Goal: Use online tool/utility: Utilize a website feature to perform a specific function

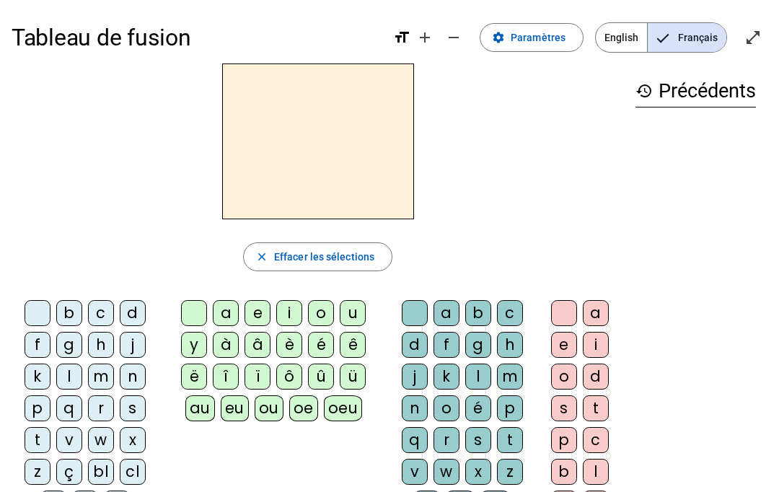
scroll to position [140, 0]
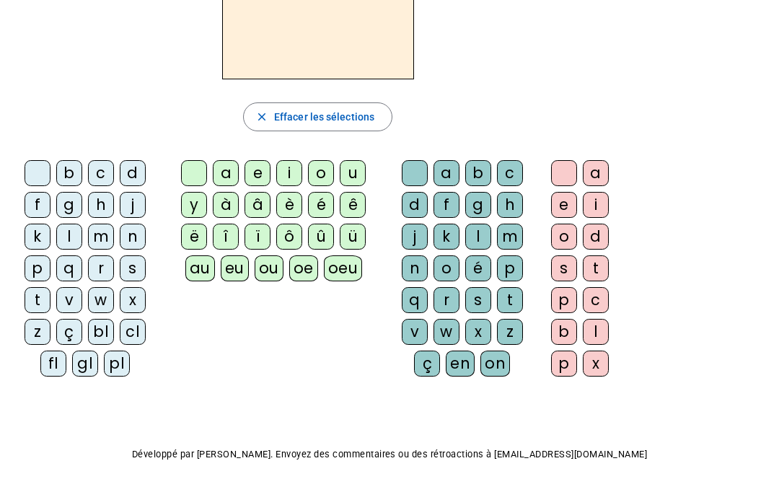
click at [426, 480] on div "Tableau de fusion format_size add remove settings Paramètres English Français o…" at bounding box center [389, 199] width 779 height 679
click at [778, 352] on html "Tableau de fusion format_size add remove settings Paramètres English Français o…" at bounding box center [389, 106] width 779 height 492
click at [606, 431] on div "Tableau de fusion format_size add remove settings Paramètres English Français o…" at bounding box center [389, 199] width 779 height 679
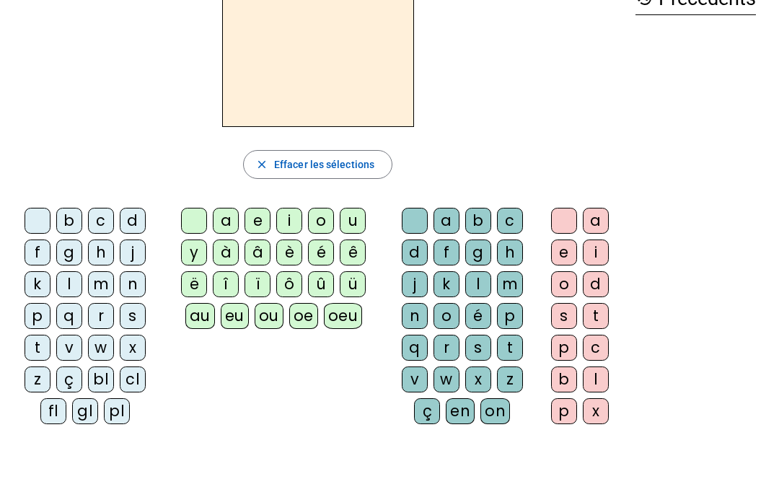
scroll to position [89, 0]
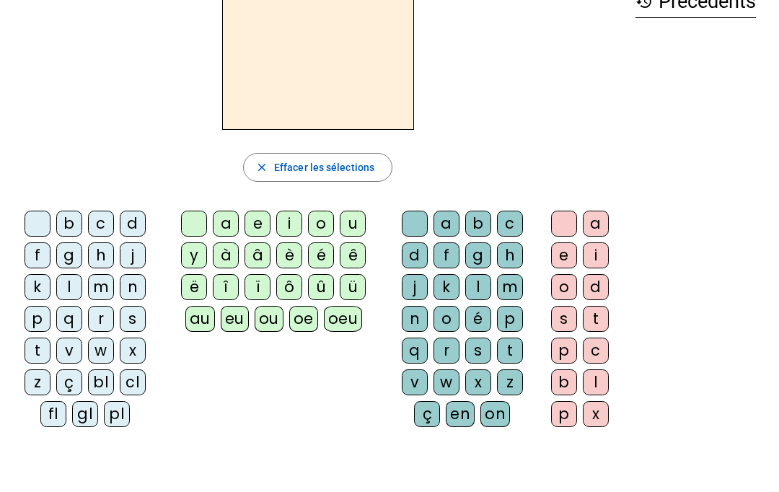
click at [66, 107] on div at bounding box center [318, 52] width 612 height 156
click at [229, 439] on div "Tableau de fusion format_size add remove settings Paramètres English Français o…" at bounding box center [389, 250] width 779 height 679
click at [229, 441] on div "Tableau de fusion format_size add remove settings Paramètres English Français o…" at bounding box center [389, 250] width 779 height 679
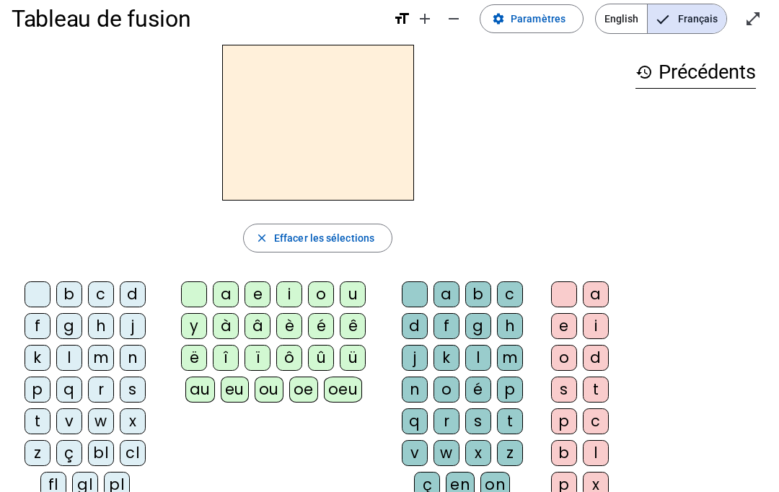
scroll to position [0, 0]
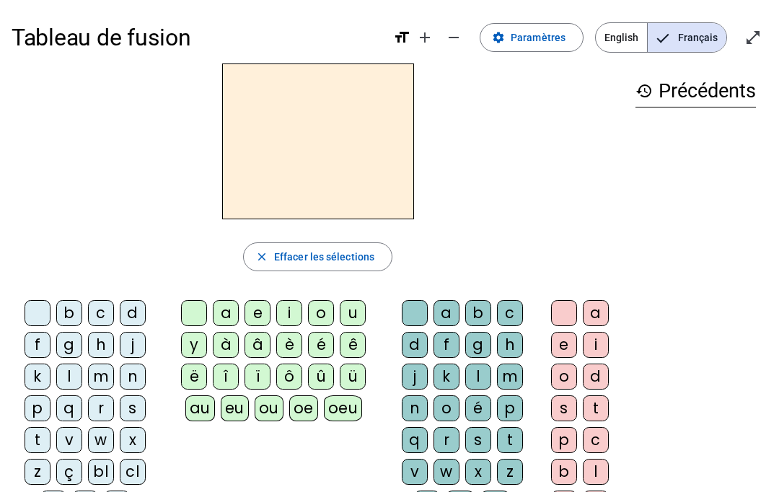
click at [136, 268] on div "close Effacer les sélections" at bounding box center [318, 256] width 612 height 29
click at [131, 302] on div "d" at bounding box center [133, 313] width 26 height 26
click at [364, 323] on div "u" at bounding box center [353, 313] width 26 height 26
click at [129, 308] on div "d" at bounding box center [133, 313] width 26 height 26
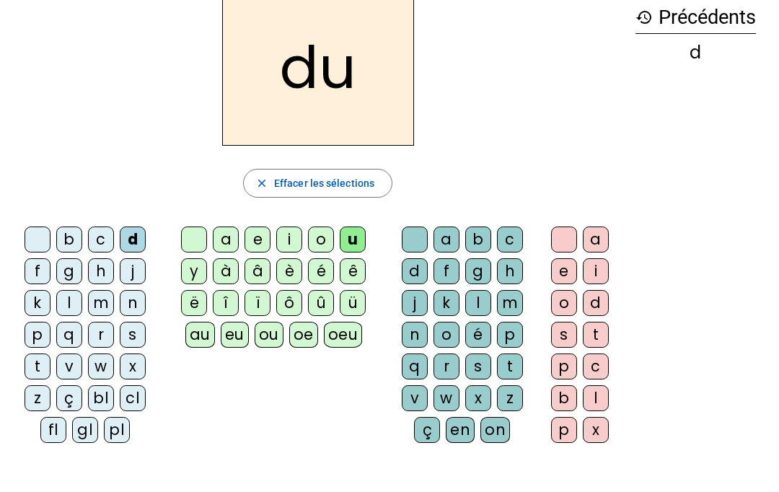
scroll to position [80, 0]
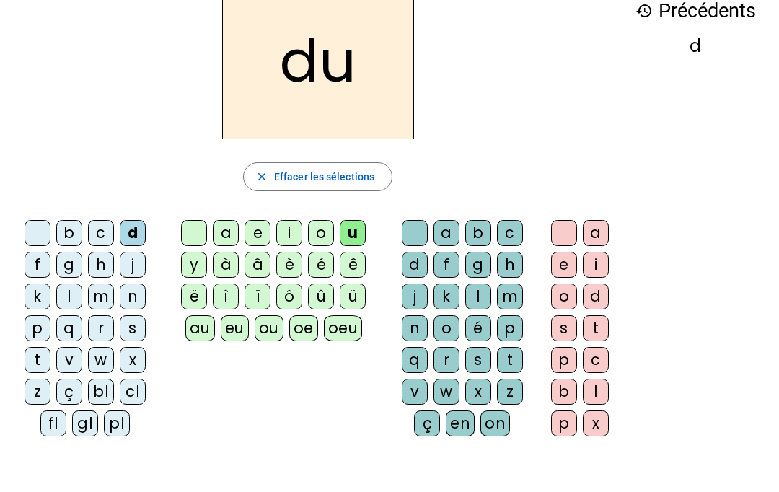
click at [262, 236] on div "e" at bounding box center [257, 233] width 26 height 26
